Goal: Leave review/rating

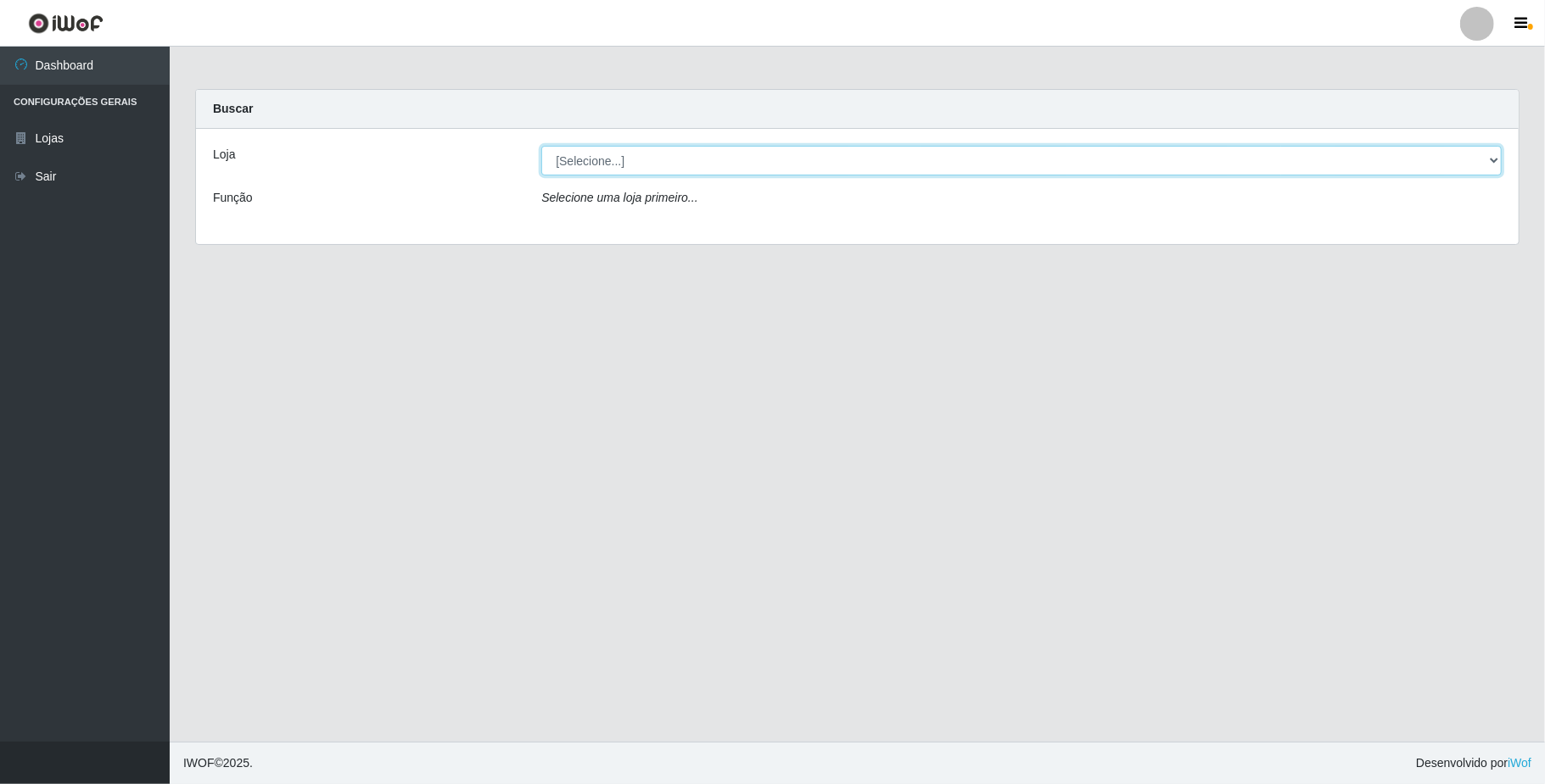
click at [659, 147] on select "[Selecione...] SuperFácil Atacado - Emaús" at bounding box center [1021, 161] width 960 height 30
select select "407"
click at [541, 146] on select "[Selecione...] SuperFácil Atacado - Emaús" at bounding box center [1021, 161] width 960 height 30
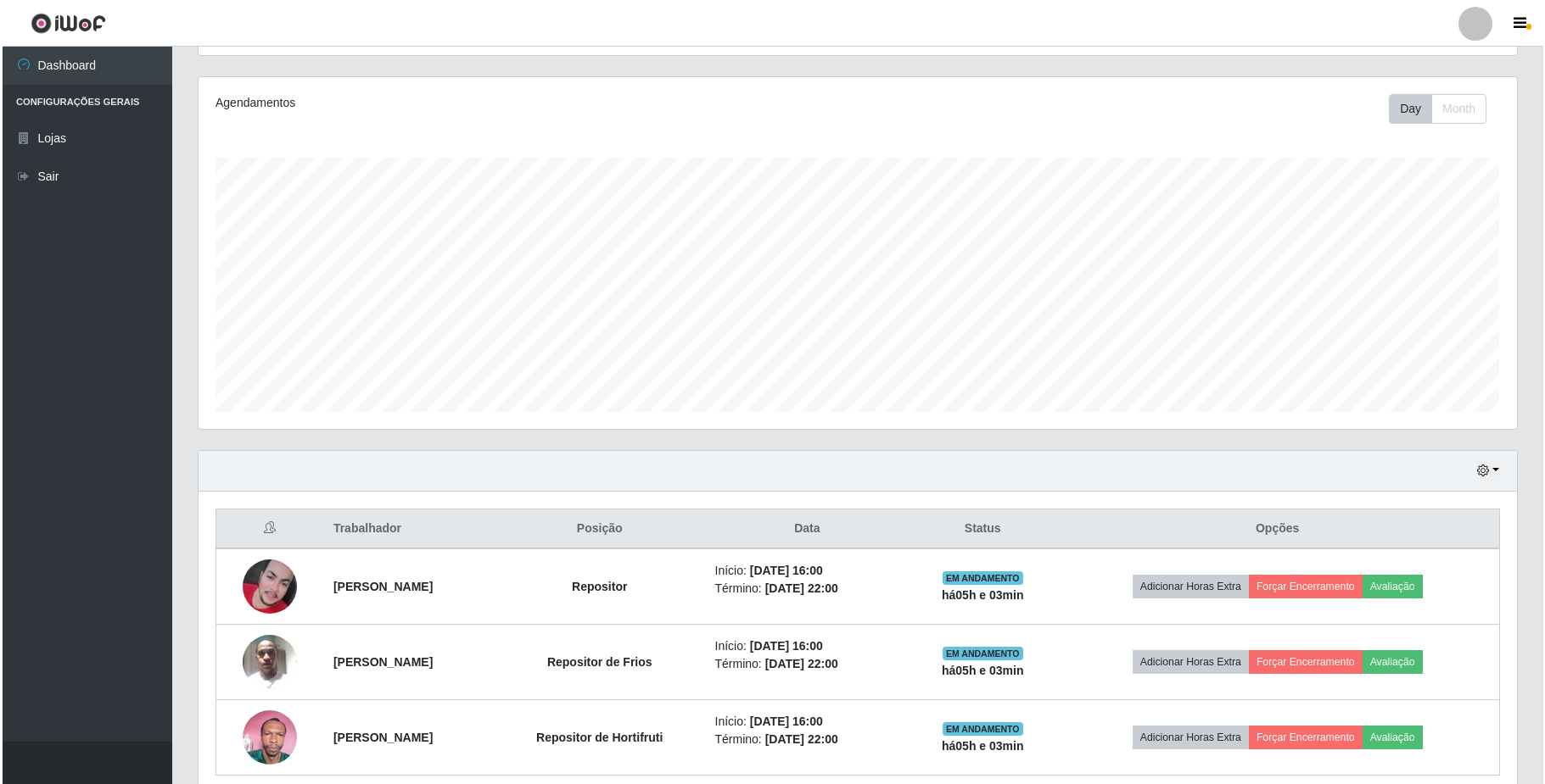
scroll to position [270, 0]
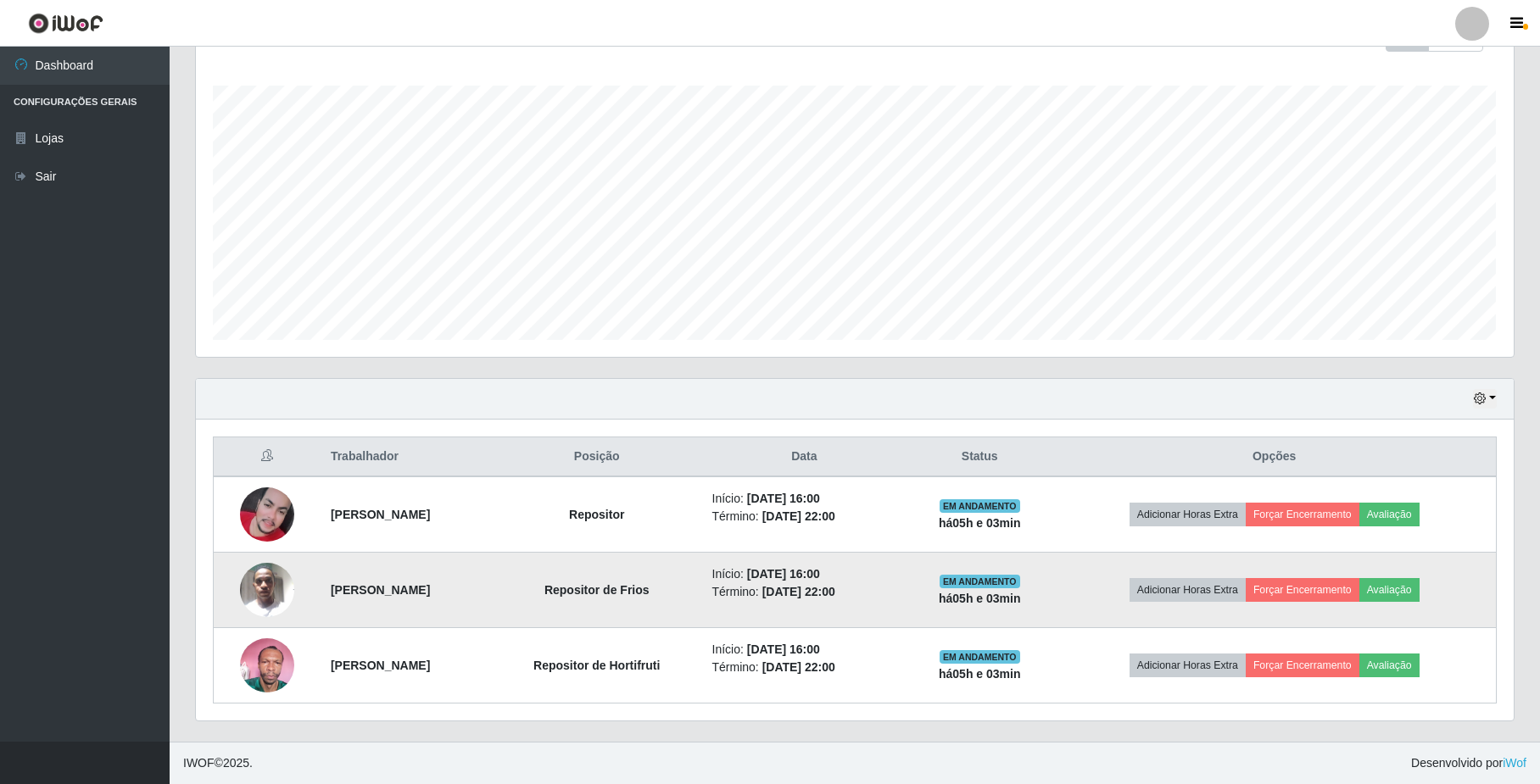
click at [269, 584] on img at bounding box center [267, 590] width 54 height 72
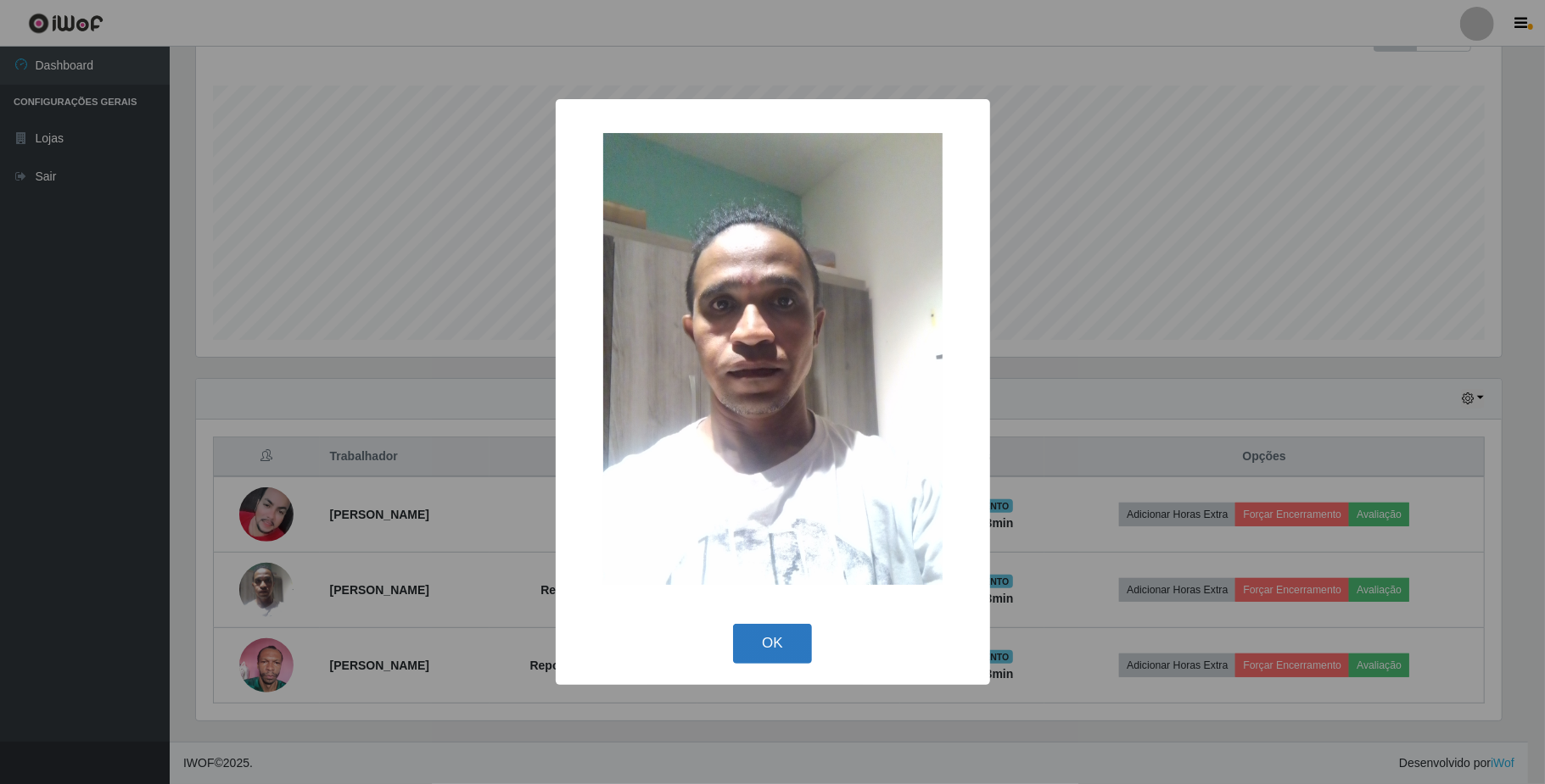
click at [757, 639] on button "OK" at bounding box center [772, 644] width 79 height 40
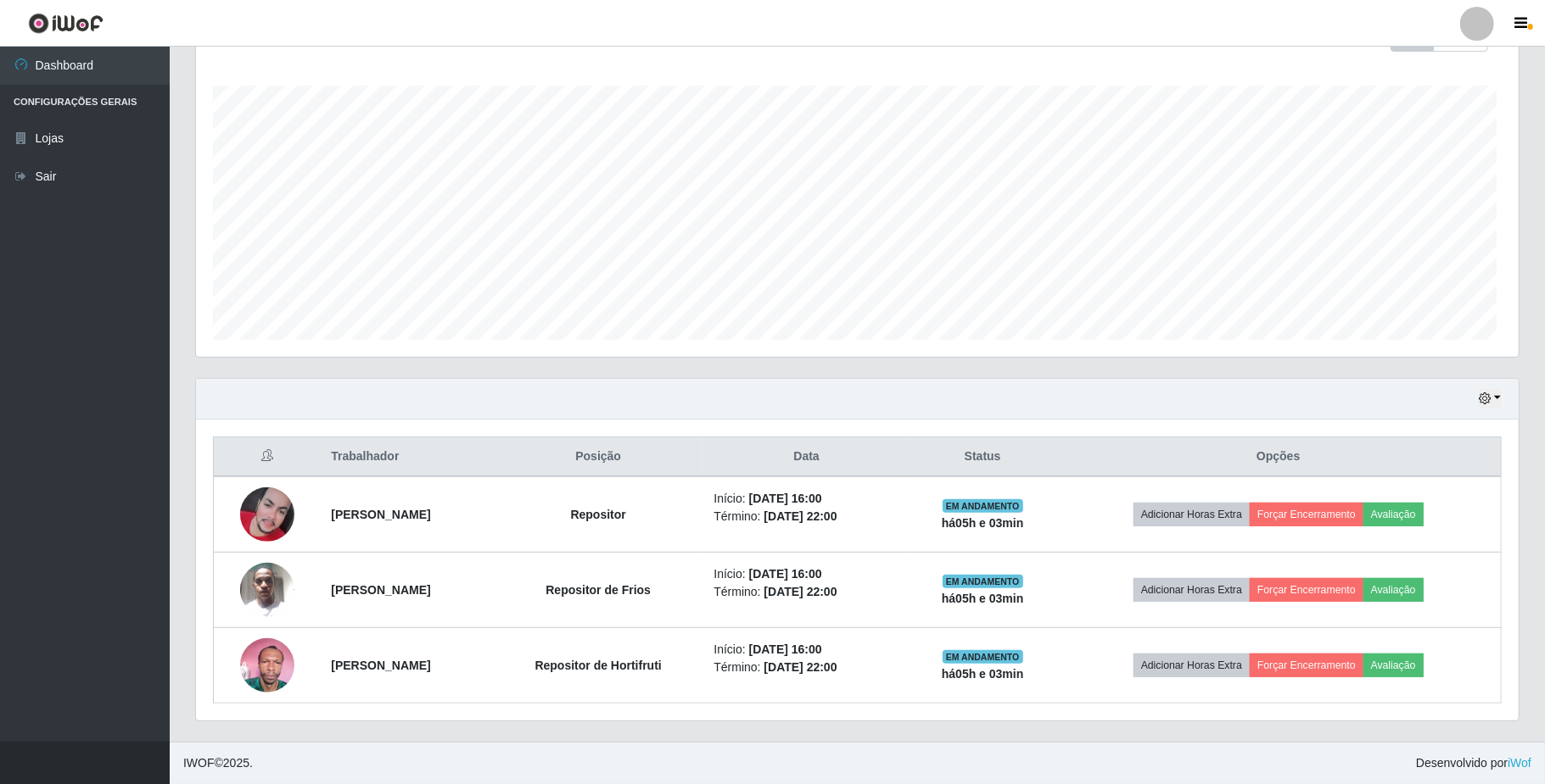
scroll to position [353, 1317]
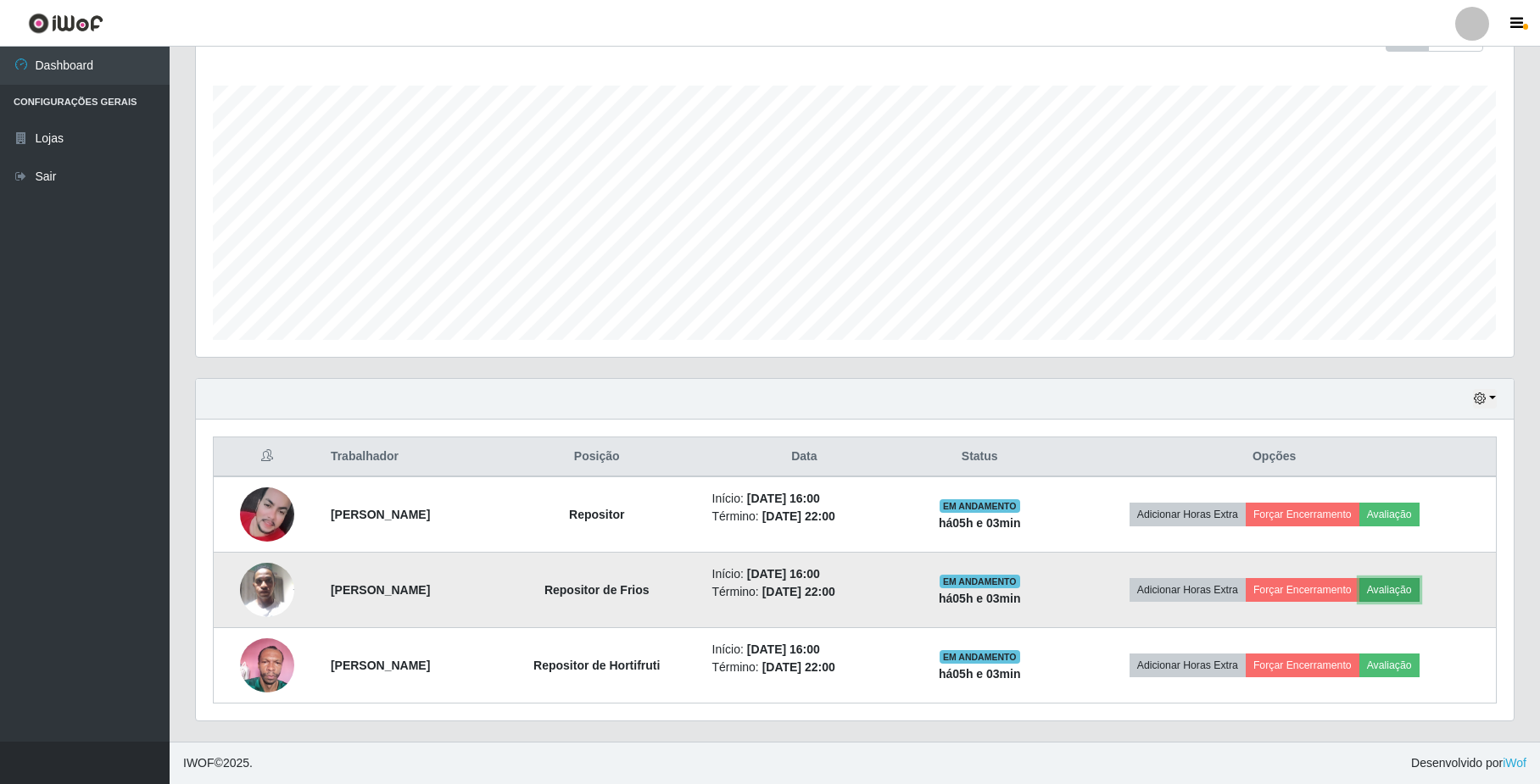
click at [1416, 585] on button "Avaliação" at bounding box center [1389, 590] width 60 height 24
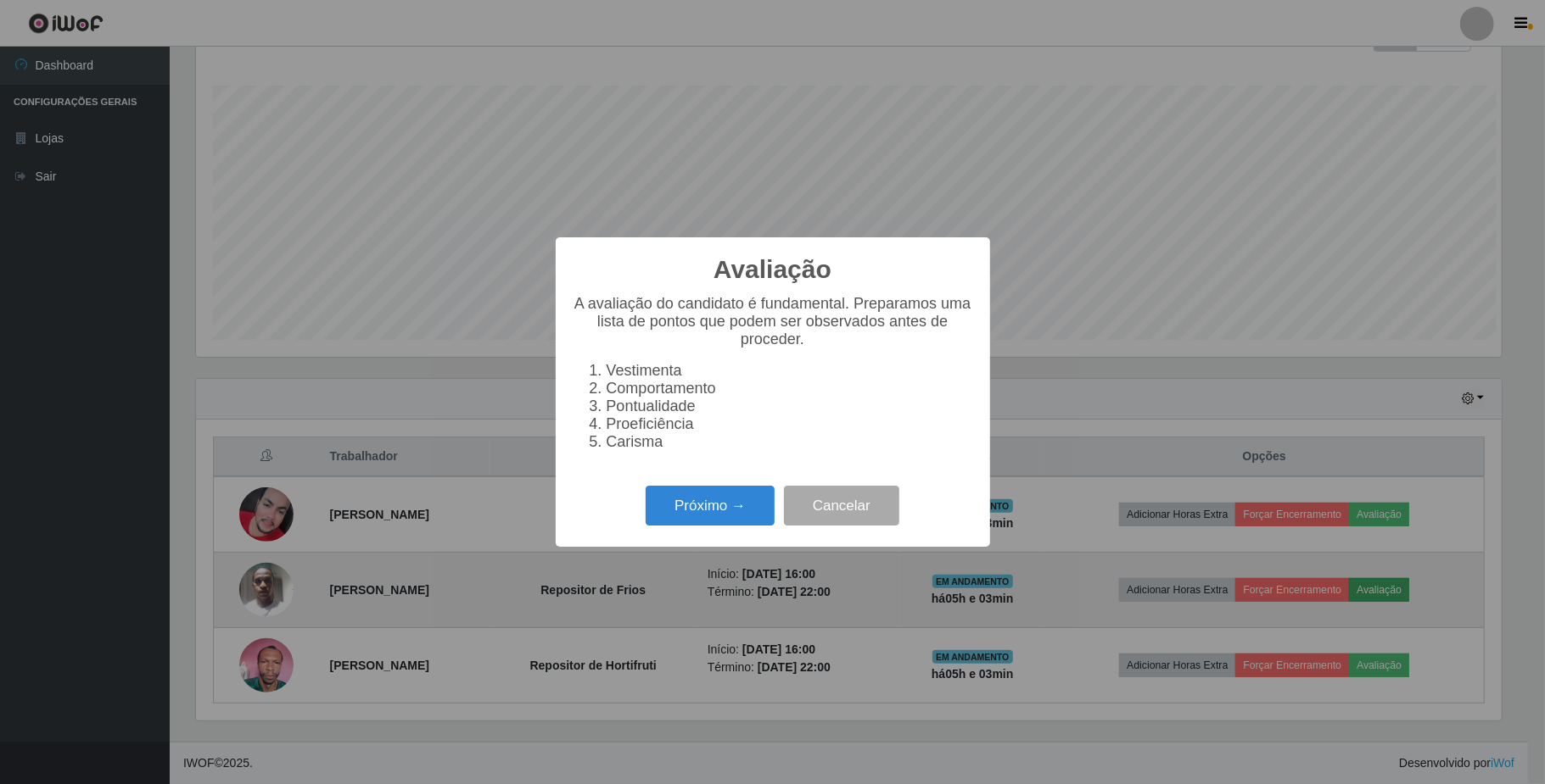
scroll to position [353, 1304]
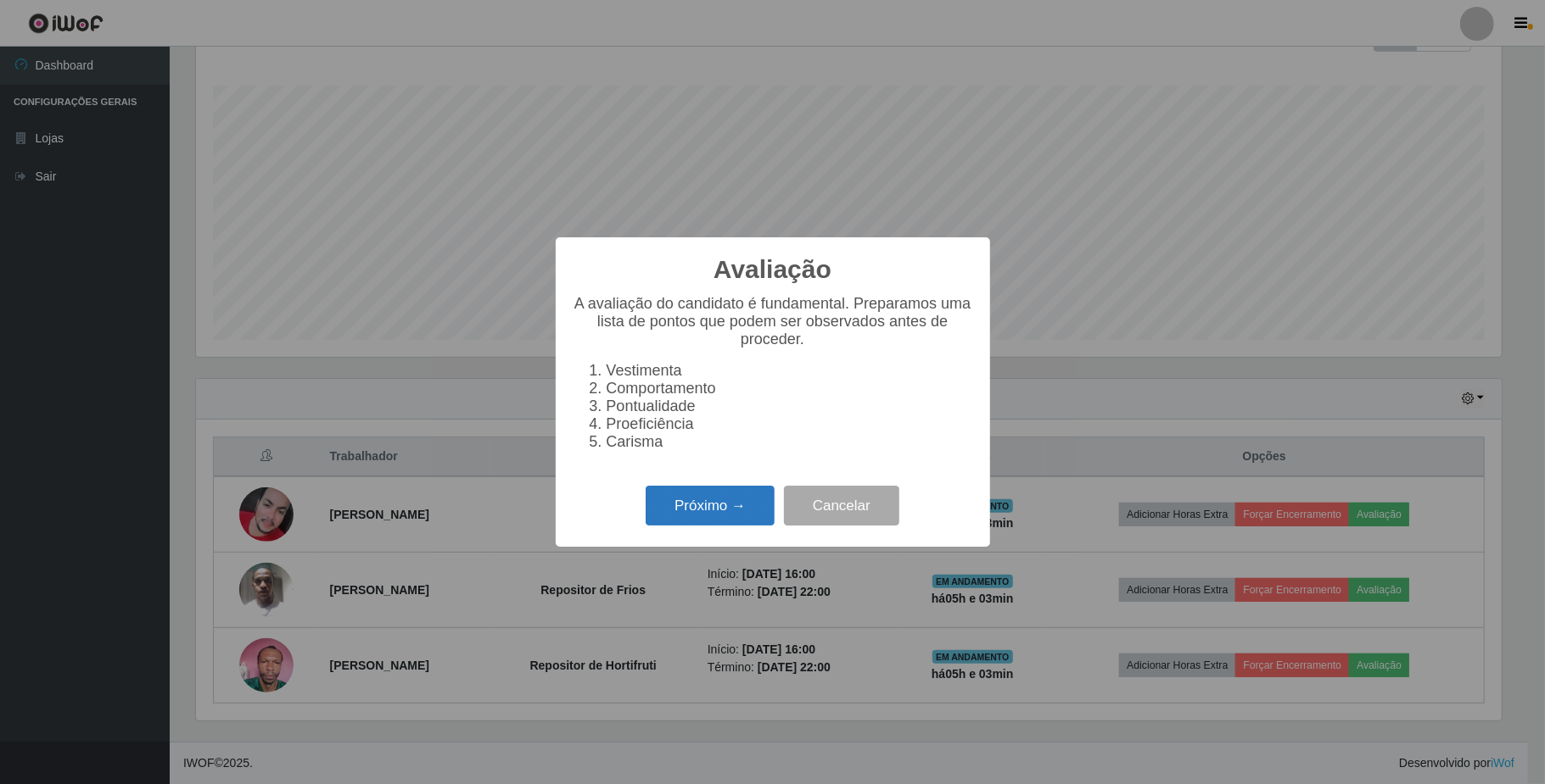
click at [713, 523] on button "Próximo →" at bounding box center [709, 506] width 129 height 40
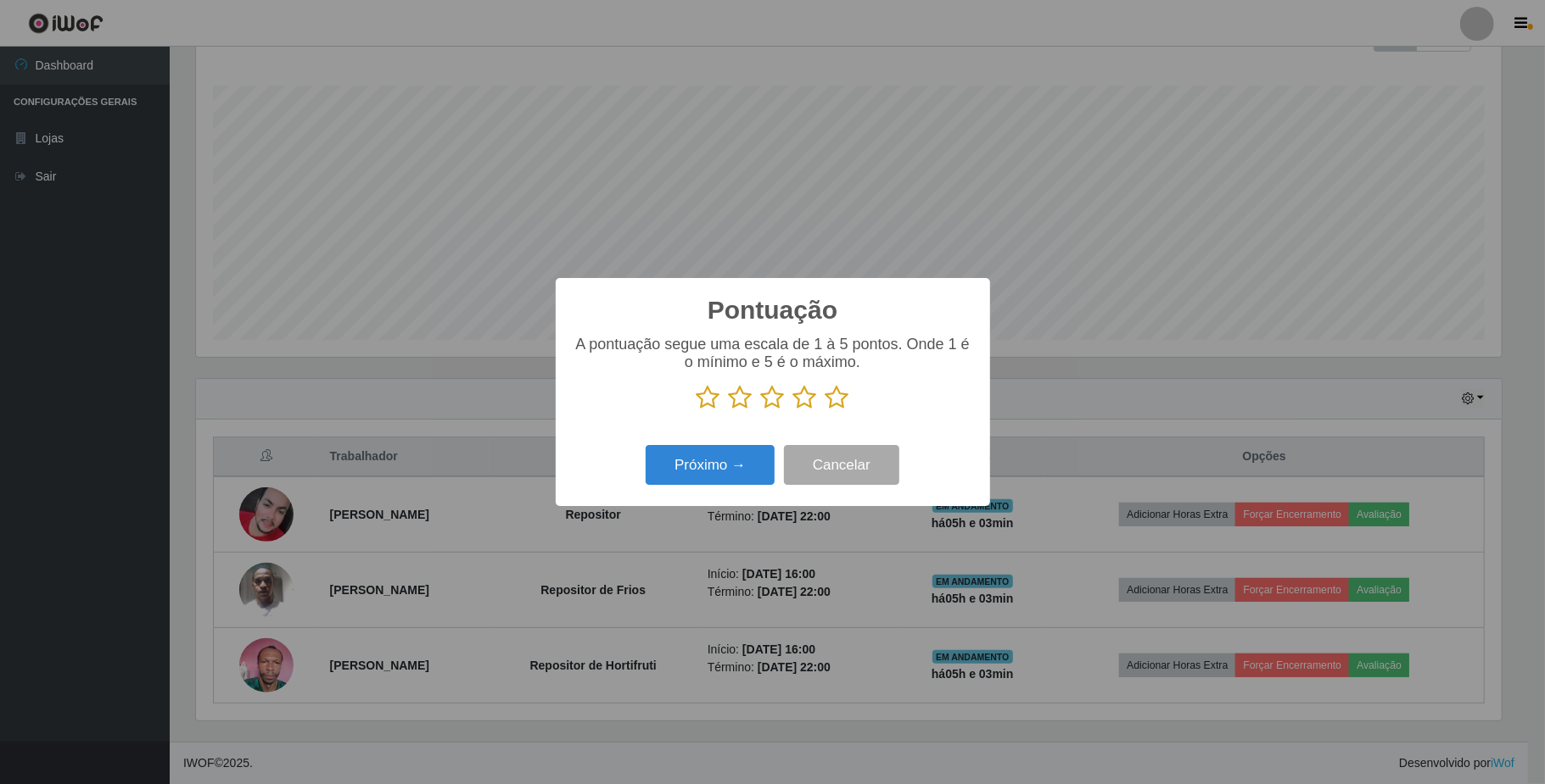
click at [806, 398] on icon at bounding box center [804, 397] width 24 height 25
click at [793, 410] on input "radio" at bounding box center [793, 410] width 0 height 0
click at [774, 405] on icon at bounding box center [772, 397] width 24 height 25
click at [761, 410] on input "radio" at bounding box center [761, 410] width 0 height 0
click at [736, 482] on button "Próximo →" at bounding box center [709, 466] width 129 height 40
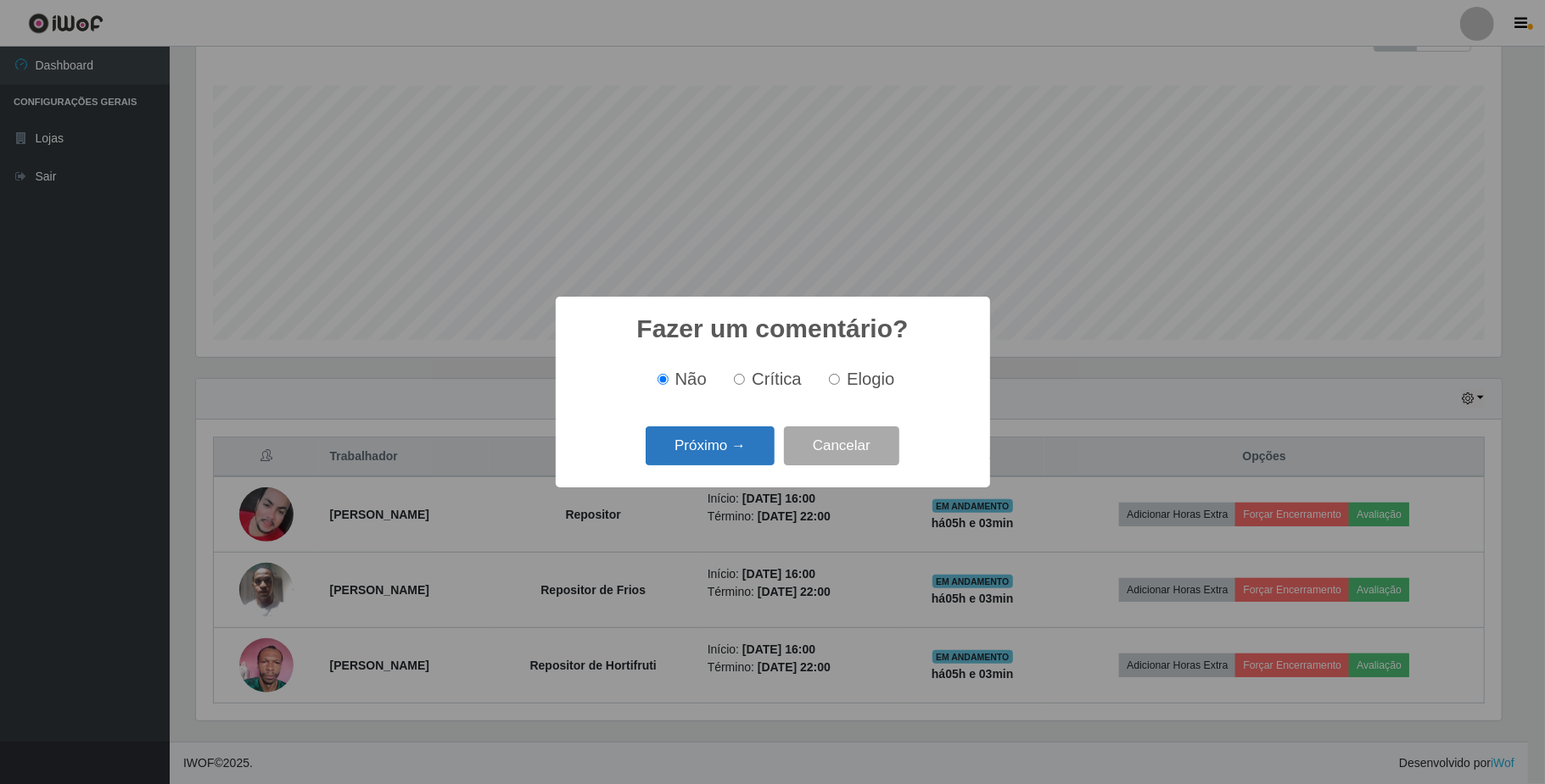
click at [744, 434] on button "Próximo →" at bounding box center [709, 446] width 129 height 40
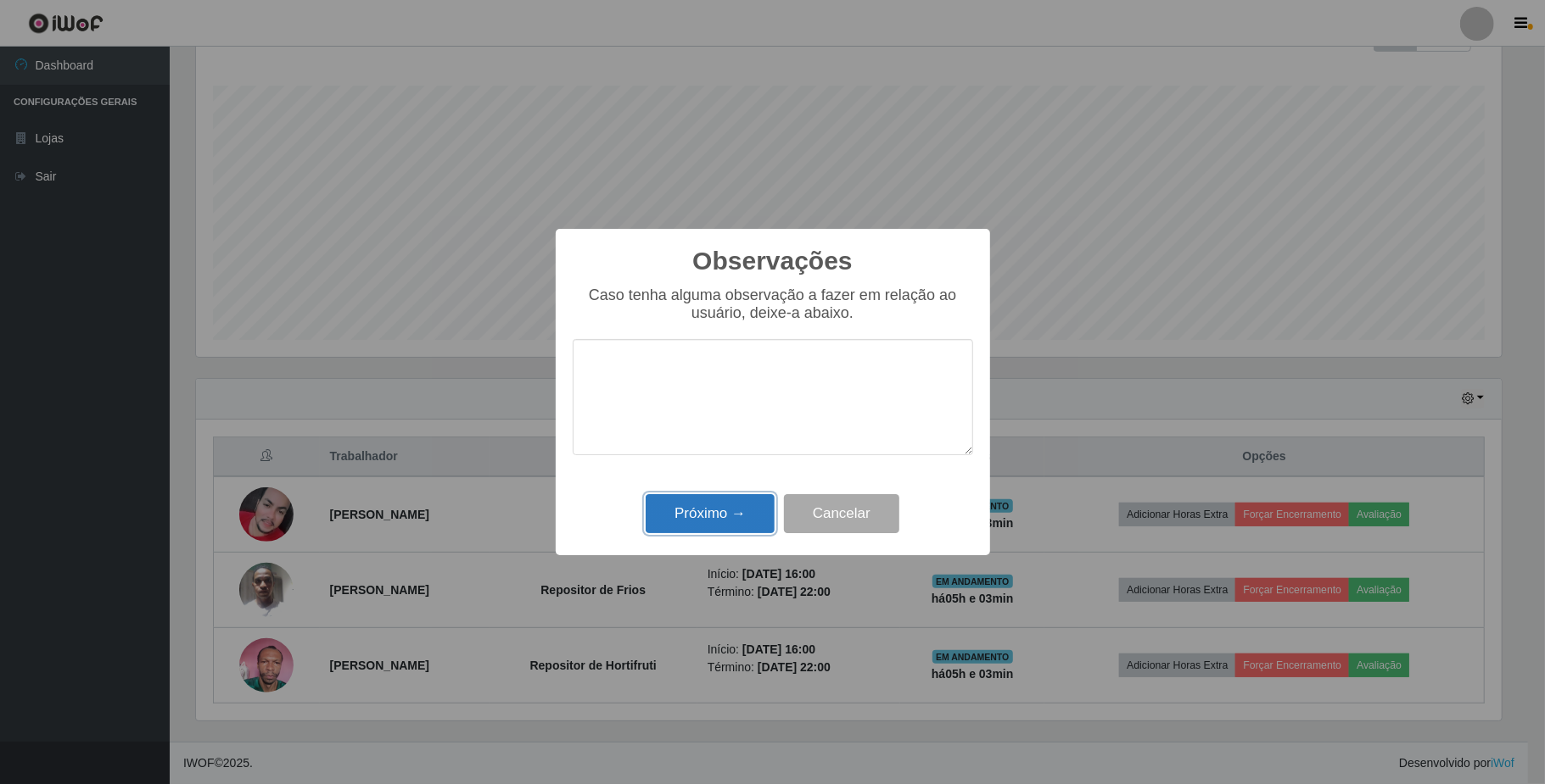
click at [744, 523] on button "Próximo →" at bounding box center [709, 514] width 129 height 40
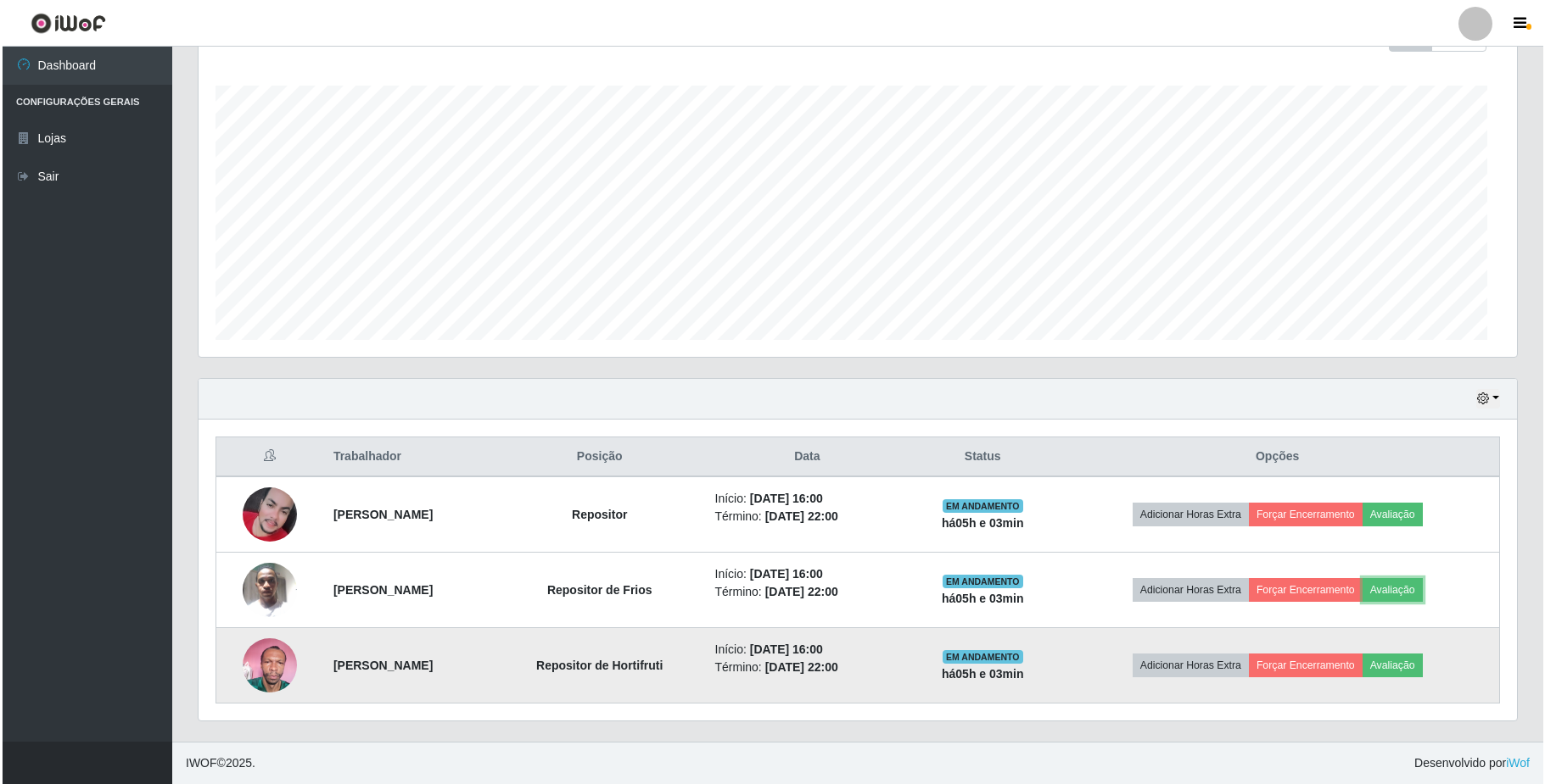
scroll to position [353, 1317]
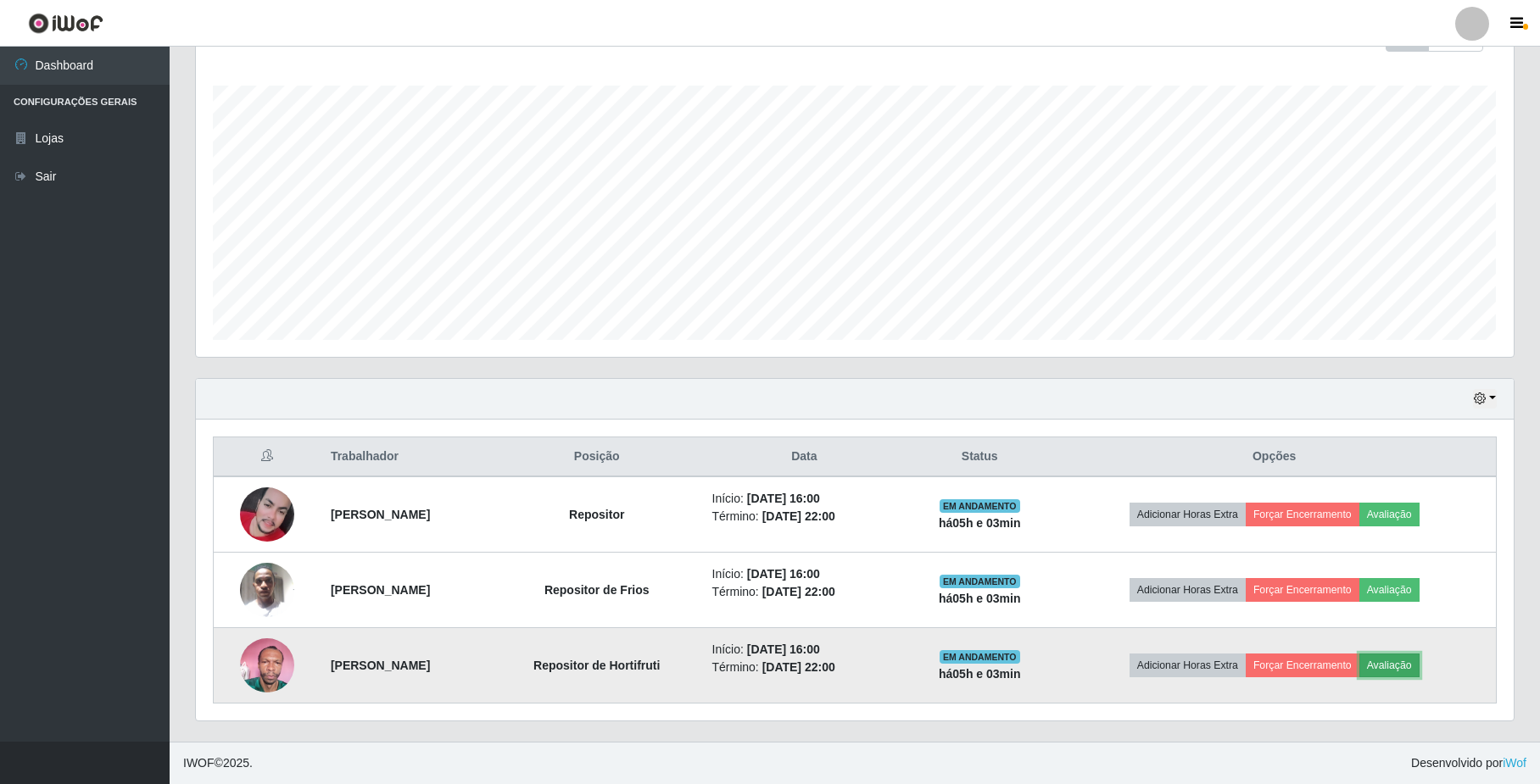
click at [1403, 662] on button "Avaliação" at bounding box center [1389, 665] width 60 height 24
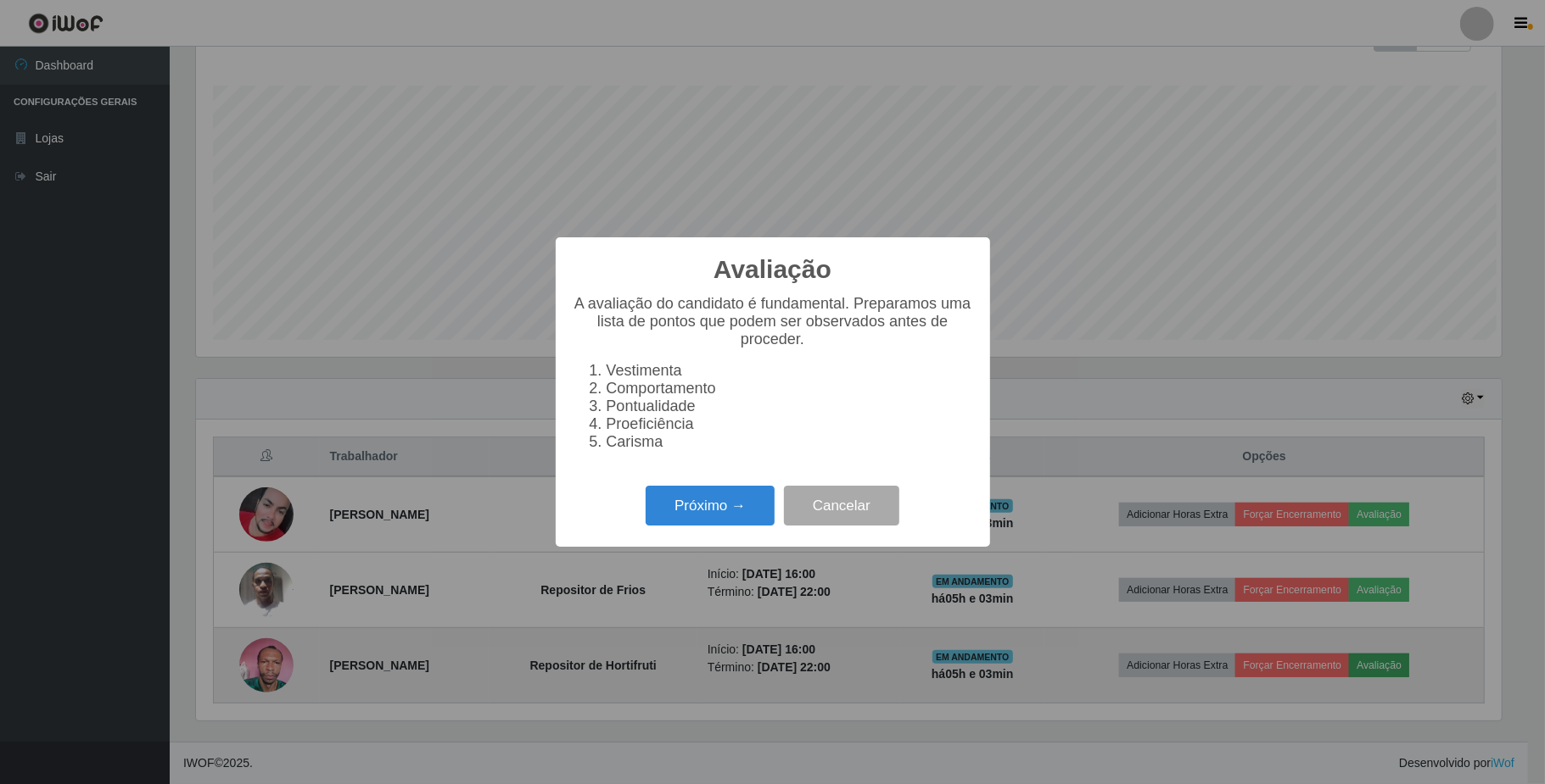
scroll to position [353, 1304]
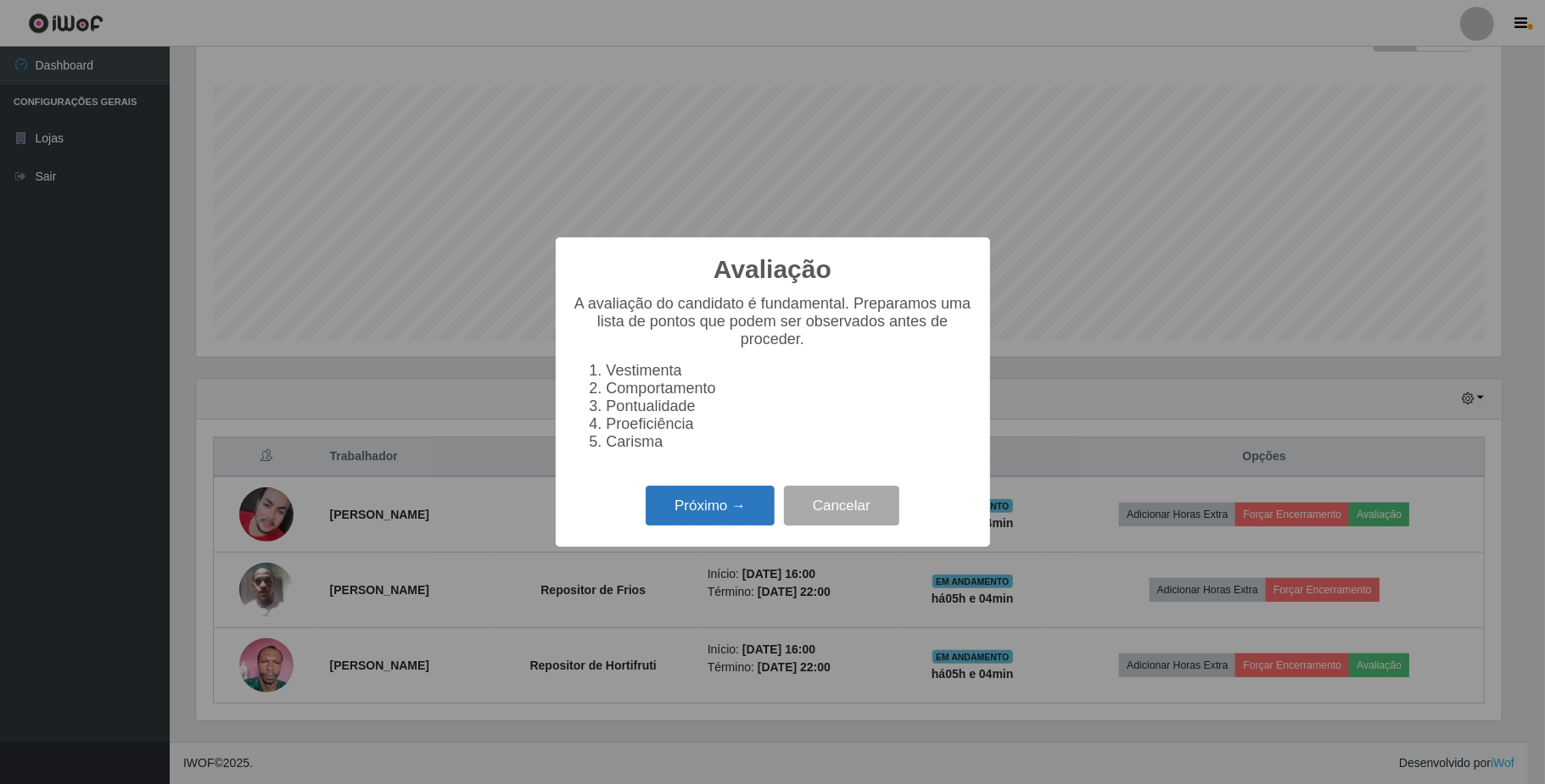
click at [727, 515] on button "Próximo →" at bounding box center [709, 506] width 129 height 40
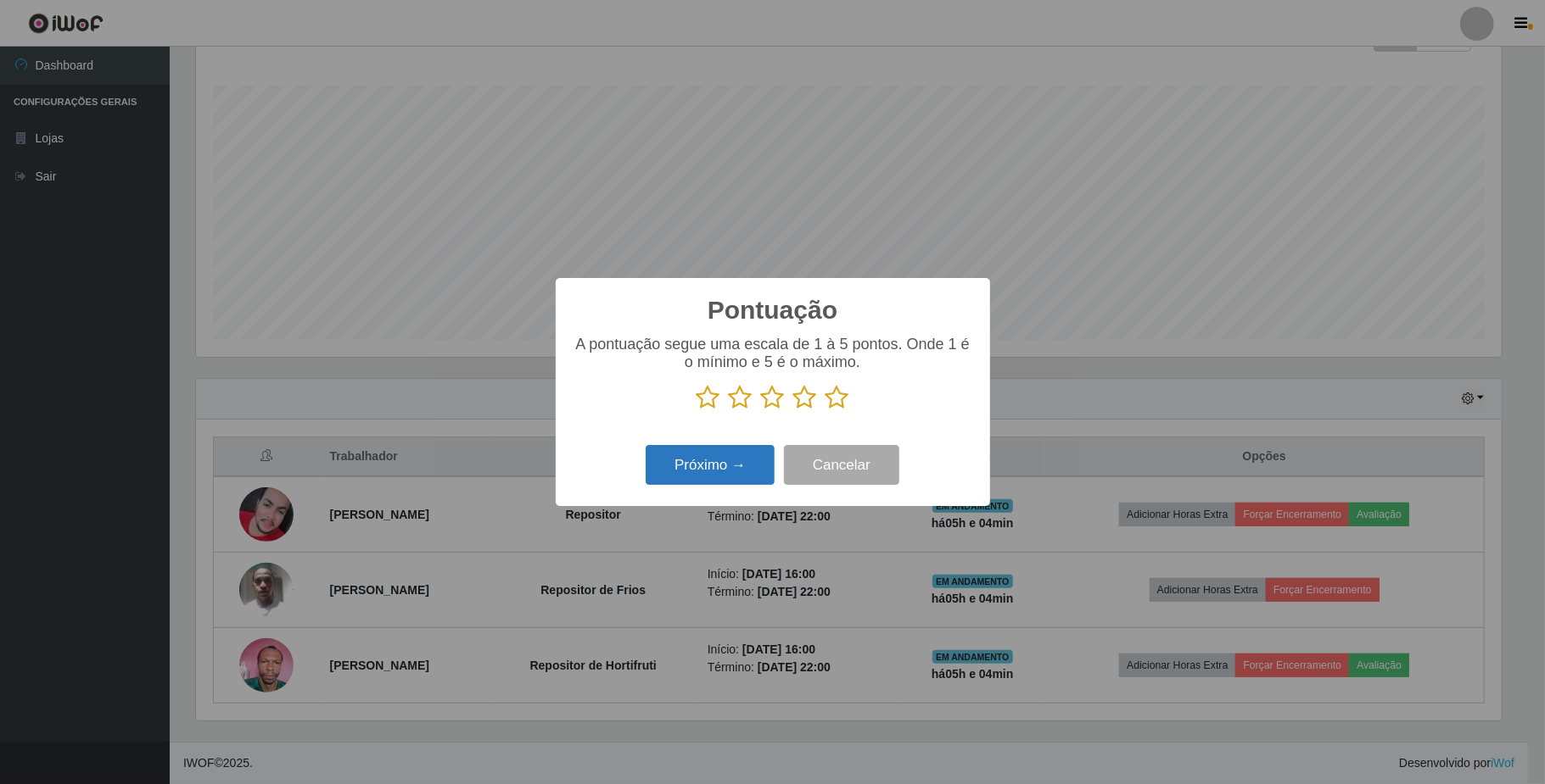
scroll to position [847620, 847010]
click at [826, 395] on icon at bounding box center [837, 397] width 24 height 25
click at [825, 410] on input "radio" at bounding box center [825, 410] width 0 height 0
click at [740, 466] on button "Próximo →" at bounding box center [709, 466] width 129 height 40
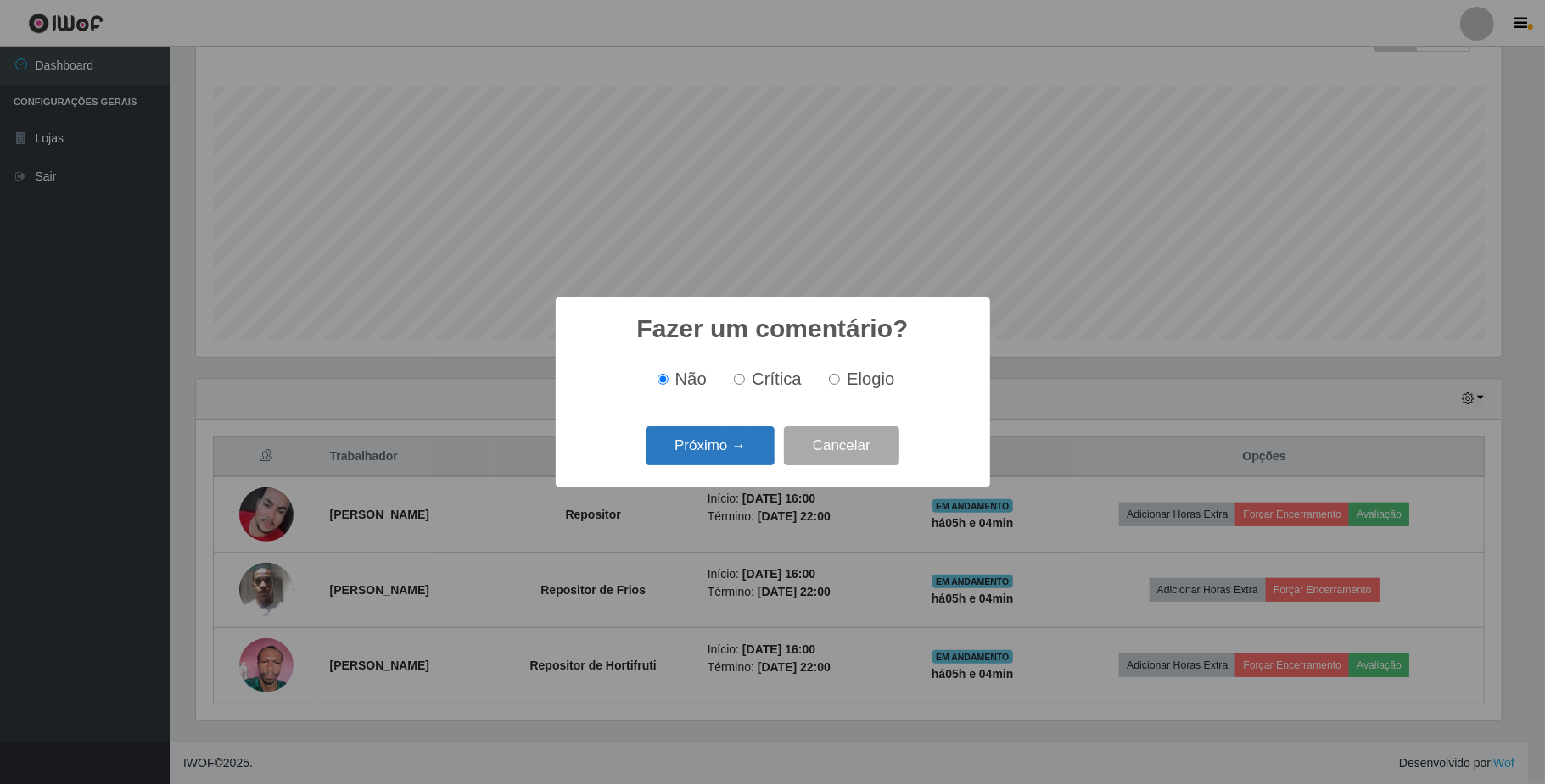
click at [727, 450] on button "Próximo →" at bounding box center [709, 446] width 129 height 40
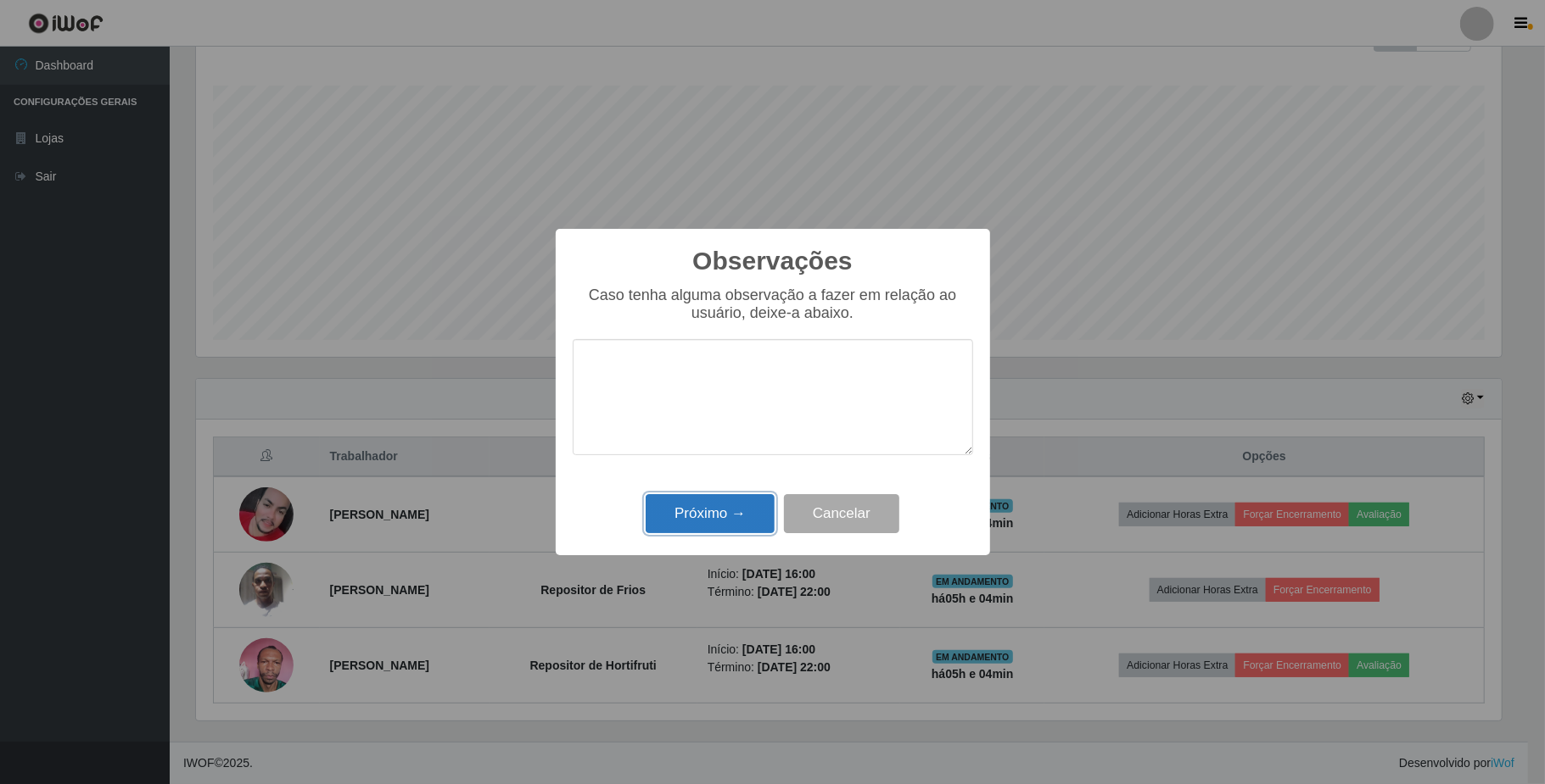
click at [727, 513] on button "Próximo →" at bounding box center [709, 514] width 129 height 40
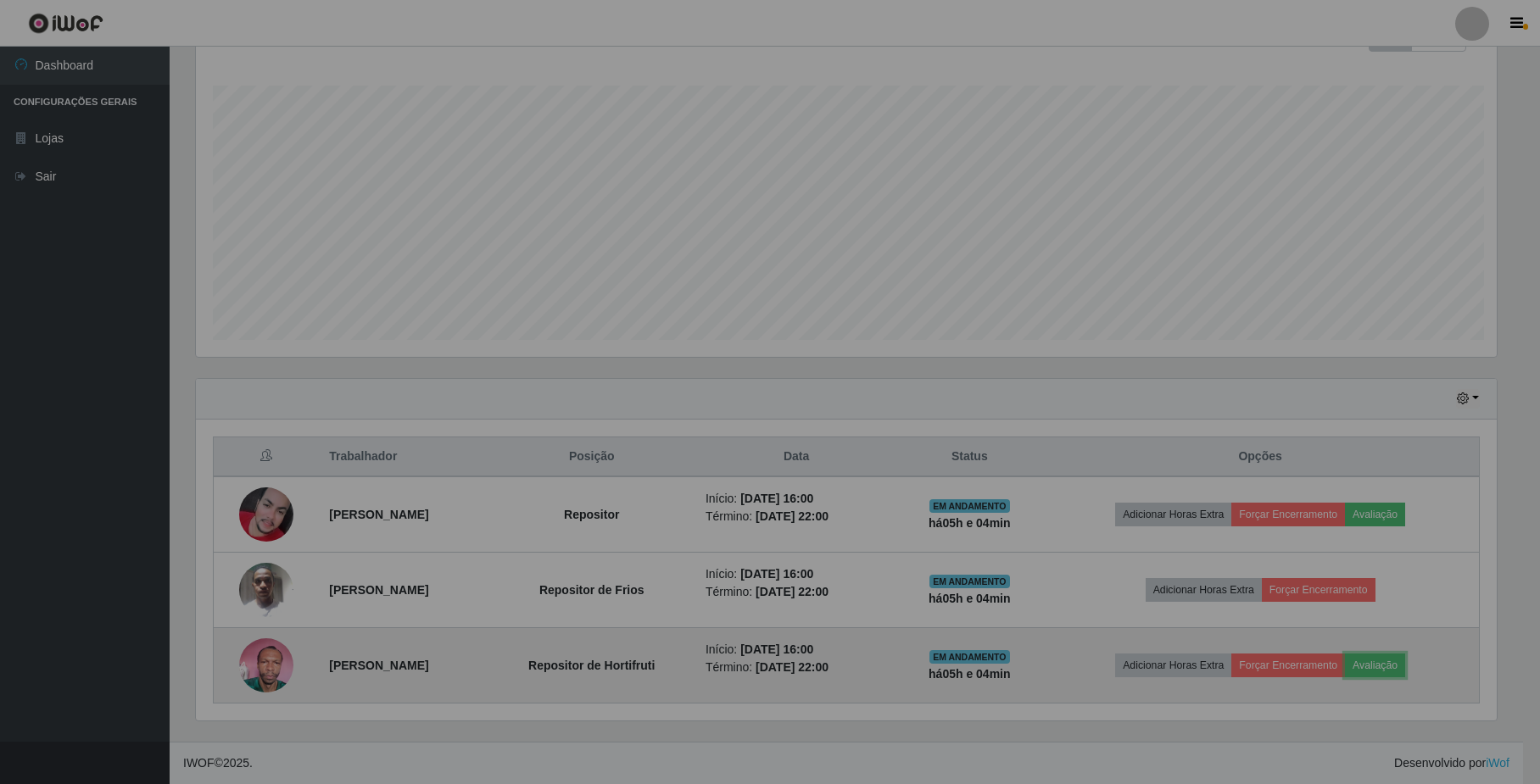
scroll to position [353, 1317]
